Goal: Information Seeking & Learning: Compare options

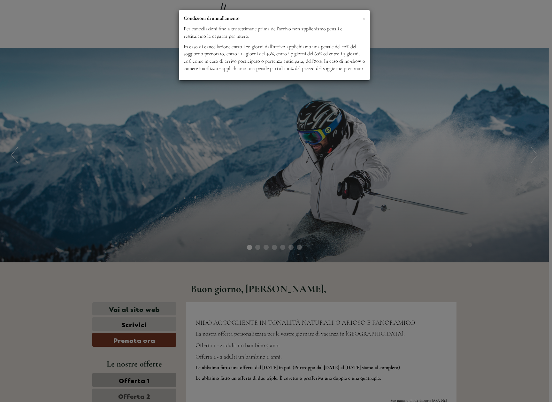
click at [433, 141] on div "× Condizioni di annullamento Per cancellazioni fino a tre settimane prima dell’…" at bounding box center [276, 201] width 552 height 402
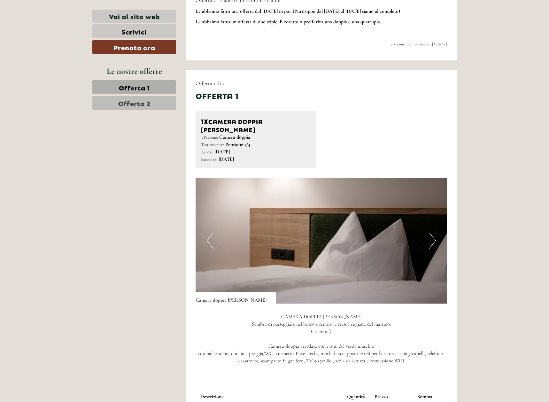
scroll to position [439, 0]
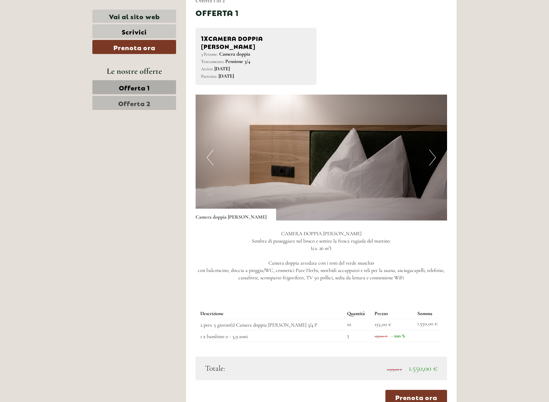
click at [136, 100] on span "Offerta 2" at bounding box center [134, 102] width 32 height 9
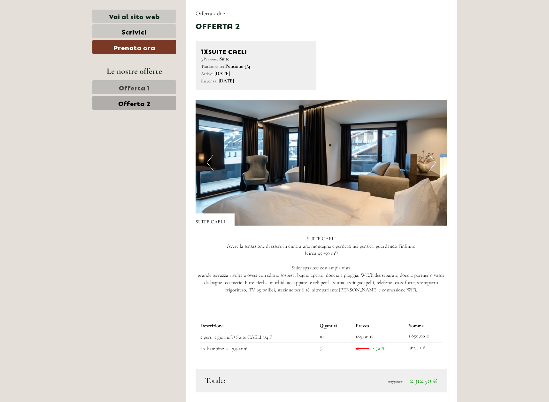
click at [127, 86] on span "Offerta 1" at bounding box center [134, 87] width 31 height 9
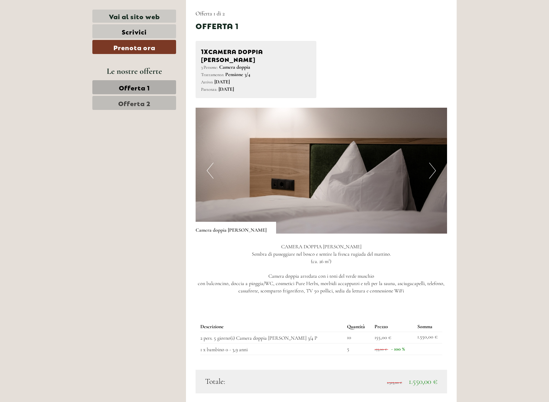
click at [128, 103] on span "Offerta 2" at bounding box center [134, 102] width 32 height 9
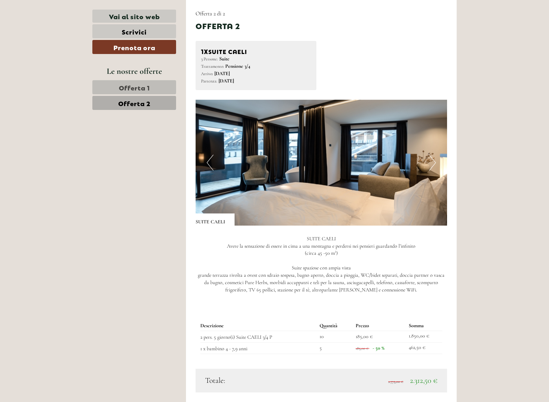
drag, startPoint x: 520, startPoint y: 76, endPoint x: 516, endPoint y: 79, distance: 5.1
click at [161, 85] on link "Offerta 1" at bounding box center [134, 87] width 84 height 14
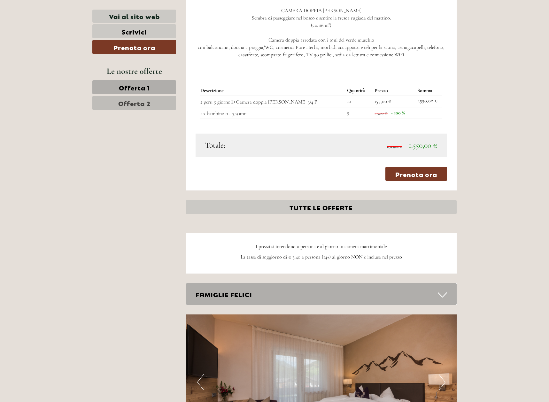
scroll to position [666, 0]
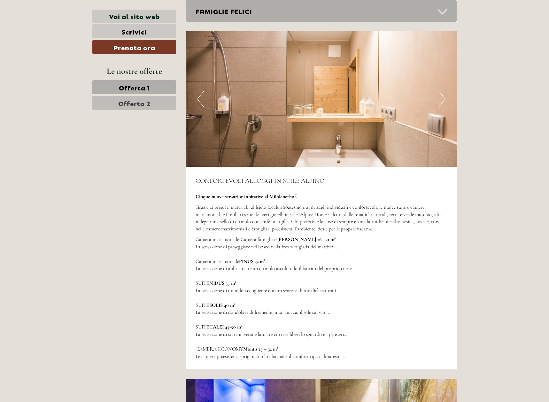
click at [141, 100] on span "Offerta 2" at bounding box center [134, 102] width 32 height 9
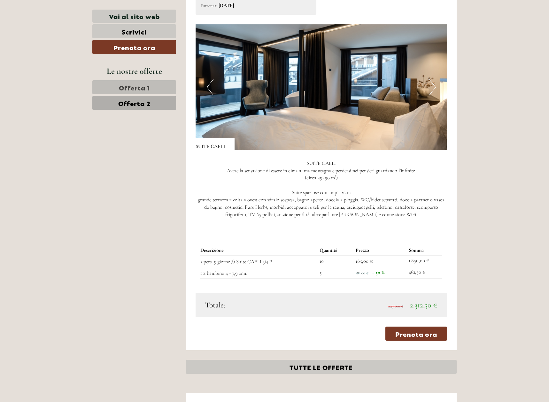
scroll to position [586, 0]
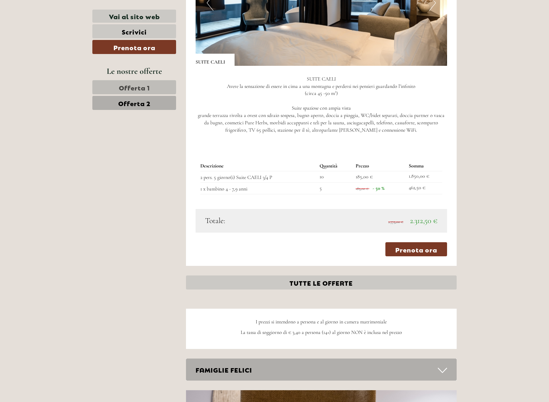
click at [161, 89] on link "Offerta 1" at bounding box center [134, 87] width 84 height 14
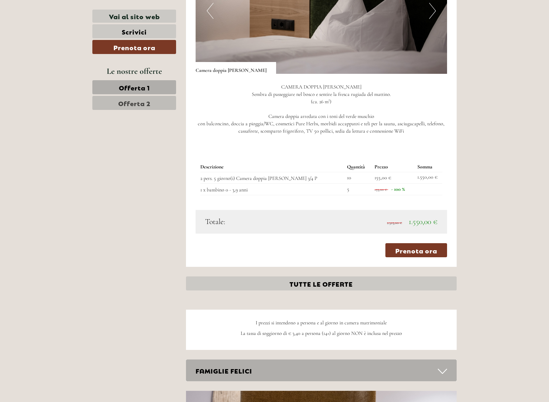
scroll to position [426, 0]
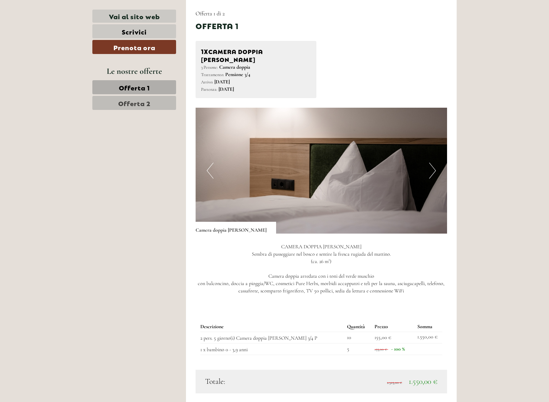
click at [127, 105] on span "Offerta 2" at bounding box center [134, 102] width 32 height 9
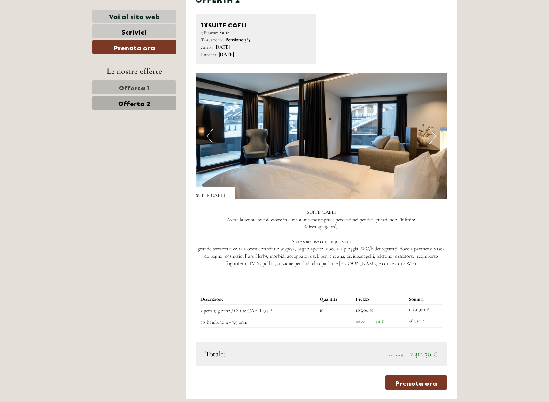
scroll to position [506, 0]
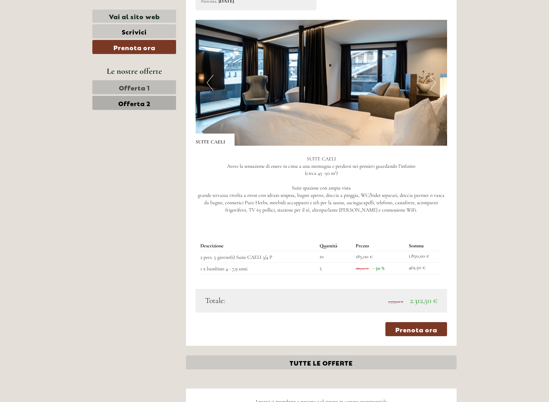
click at [124, 84] on span "Offerta 1" at bounding box center [134, 87] width 31 height 9
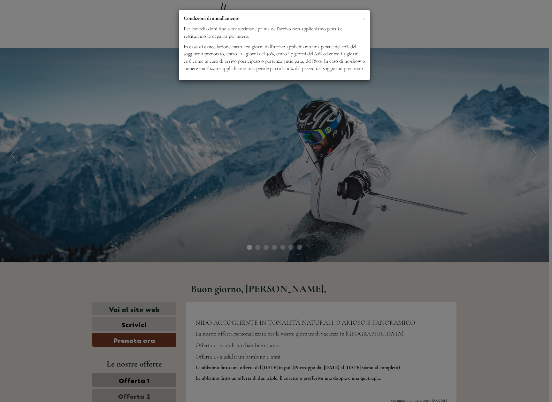
click at [426, 40] on div "× Condizioni di annullamento Per cancellazioni fino a tre settimane prima dell’…" at bounding box center [276, 201] width 552 height 402
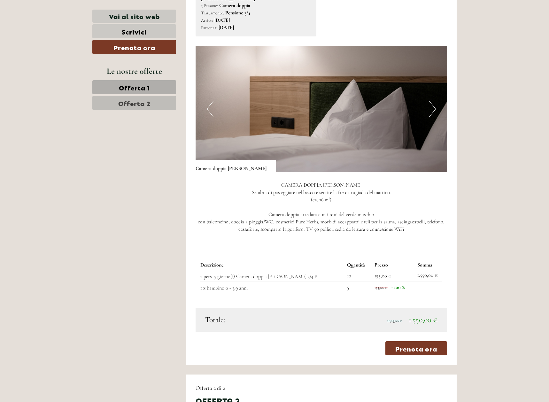
scroll to position [559, 0]
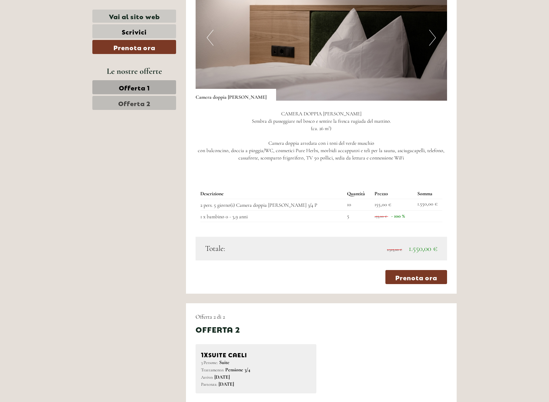
click at [138, 107] on span "Offerta 2" at bounding box center [134, 102] width 32 height 9
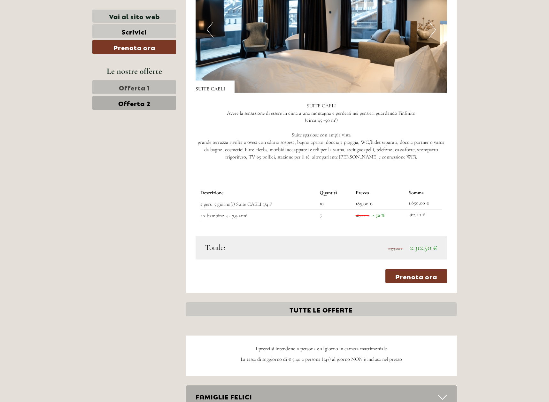
scroll to position [426, 0]
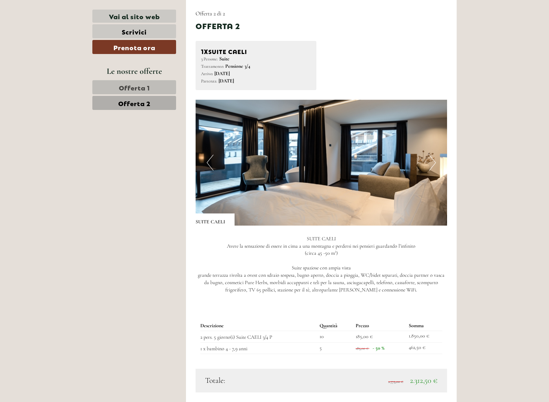
click at [134, 91] on span "Offerta 1" at bounding box center [134, 87] width 31 height 9
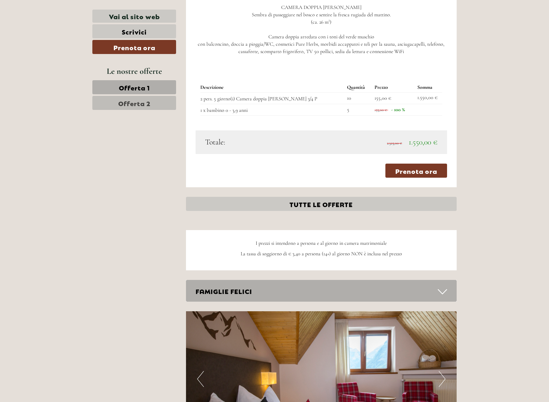
scroll to position [666, 0]
drag, startPoint x: 132, startPoint y: 98, endPoint x: 153, endPoint y: 99, distance: 21.4
click at [133, 99] on span "Offerta 2" at bounding box center [134, 102] width 32 height 9
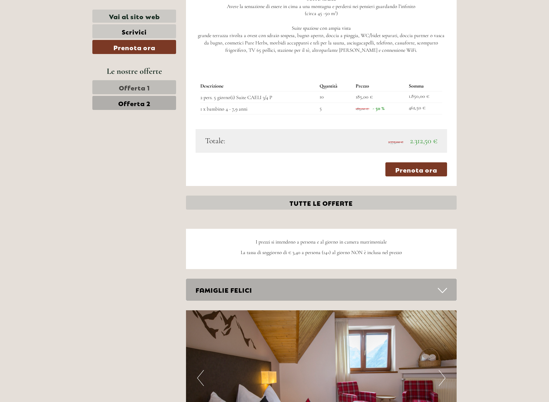
scroll to position [426, 0]
